Goal: Transaction & Acquisition: Purchase product/service

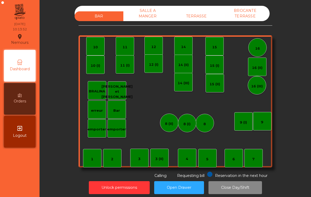
click at [185, 20] on div "TERRASSE" at bounding box center [196, 16] width 49 height 10
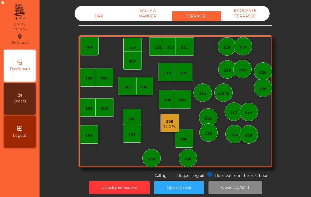
click at [134, 135] on div "105" at bounding box center [131, 133] width 7 height 5
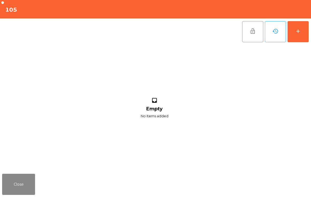
click at [301, 31] on div "add" at bounding box center [298, 31] width 6 height 6
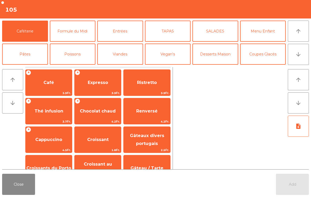
click at [101, 87] on span "Expresso" at bounding box center [98, 82] width 46 height 14
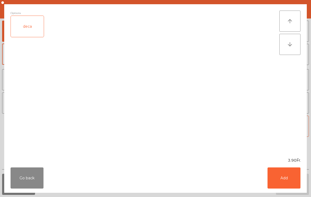
click at [287, 173] on button "Add" at bounding box center [283, 177] width 33 height 21
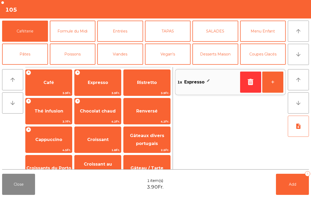
click at [272, 85] on button "+" at bounding box center [272, 81] width 21 height 21
click at [107, 136] on span "Croissant" at bounding box center [98, 139] width 46 height 14
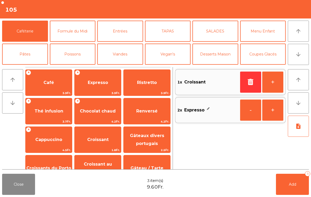
click at [293, 182] on span "Add" at bounding box center [292, 184] width 7 height 5
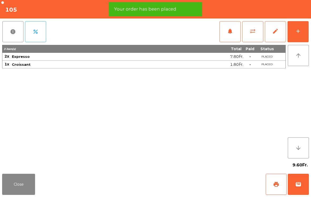
click at [278, 180] on button "print" at bounding box center [276, 183] width 21 height 21
click at [28, 186] on button "Close" at bounding box center [18, 183] width 33 height 21
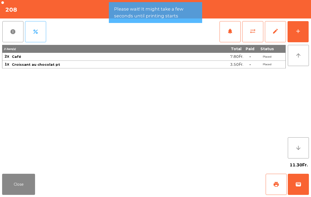
click at [296, 187] on span "wallet" at bounding box center [298, 184] width 6 height 6
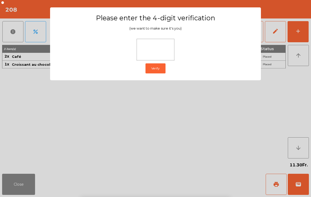
click at [285, 73] on ngb-modal-window "Please enter the 4-digit verification (we want to make sure it's you) Verify" at bounding box center [155, 98] width 295 height 197
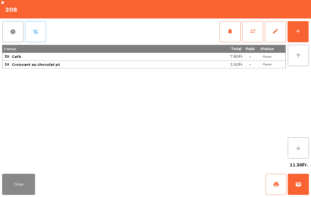
click at [253, 37] on button "sync_alt" at bounding box center [252, 31] width 21 height 21
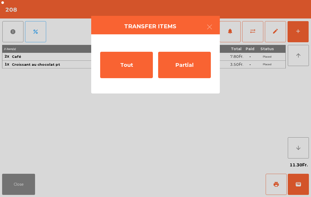
click at [175, 69] on div "Partial" at bounding box center [184, 65] width 53 height 26
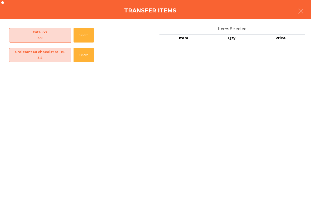
click at [86, 37] on button "Select" at bounding box center [84, 35] width 20 height 14
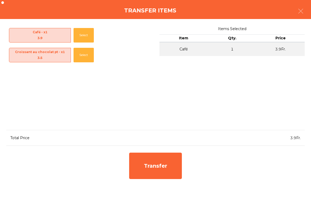
click at [161, 167] on div "Transfer" at bounding box center [155, 165] width 53 height 26
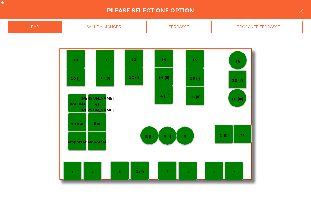
click at [192, 31] on div "TERRASSE" at bounding box center [179, 27] width 66 height 12
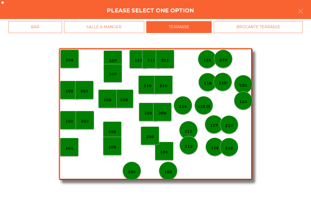
click at [138, 169] on div "100" at bounding box center [132, 170] width 18 height 18
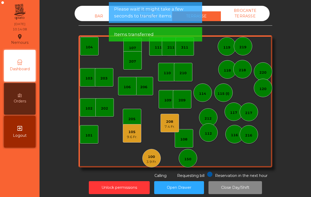
click at [174, 128] on div "7.4 Fr." at bounding box center [169, 126] width 11 height 5
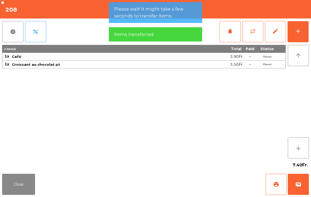
click at [302, 183] on button "wallet" at bounding box center [298, 183] width 21 height 21
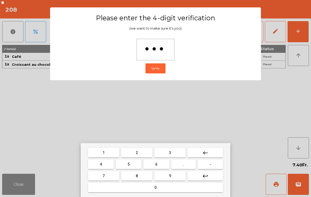
type input "****"
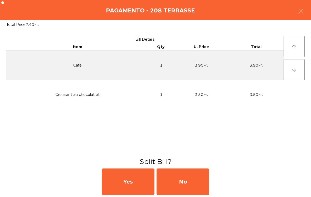
click at [199, 181] on div "No" at bounding box center [182, 181] width 53 height 26
click at [190, 180] on div "MB" at bounding box center [182, 181] width 53 height 26
click at [191, 181] on div "No" at bounding box center [182, 181] width 53 height 26
click at [194, 180] on div "Unlock permissions Open Drawer Close Day/Shift" at bounding box center [175, 187] width 257 height 18
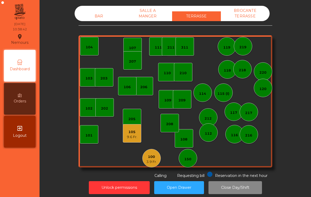
click at [143, 162] on div "100 3.9 Fr." at bounding box center [151, 158] width 18 height 18
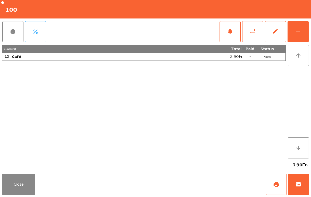
click at [299, 185] on span "wallet" at bounding box center [298, 184] width 6 height 6
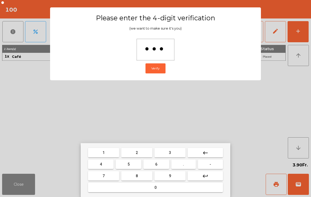
type input "****"
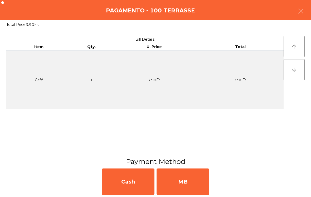
click at [187, 178] on div "MB" at bounding box center [182, 181] width 53 height 26
click at [186, 174] on div "No" at bounding box center [182, 181] width 53 height 26
click at [181, 176] on div "No" at bounding box center [182, 181] width 53 height 26
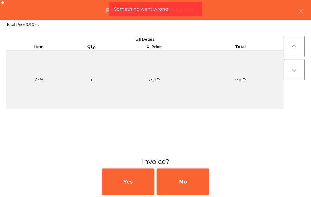
click at [184, 177] on div "No" at bounding box center [182, 181] width 53 height 26
